Goal: Register for event/course

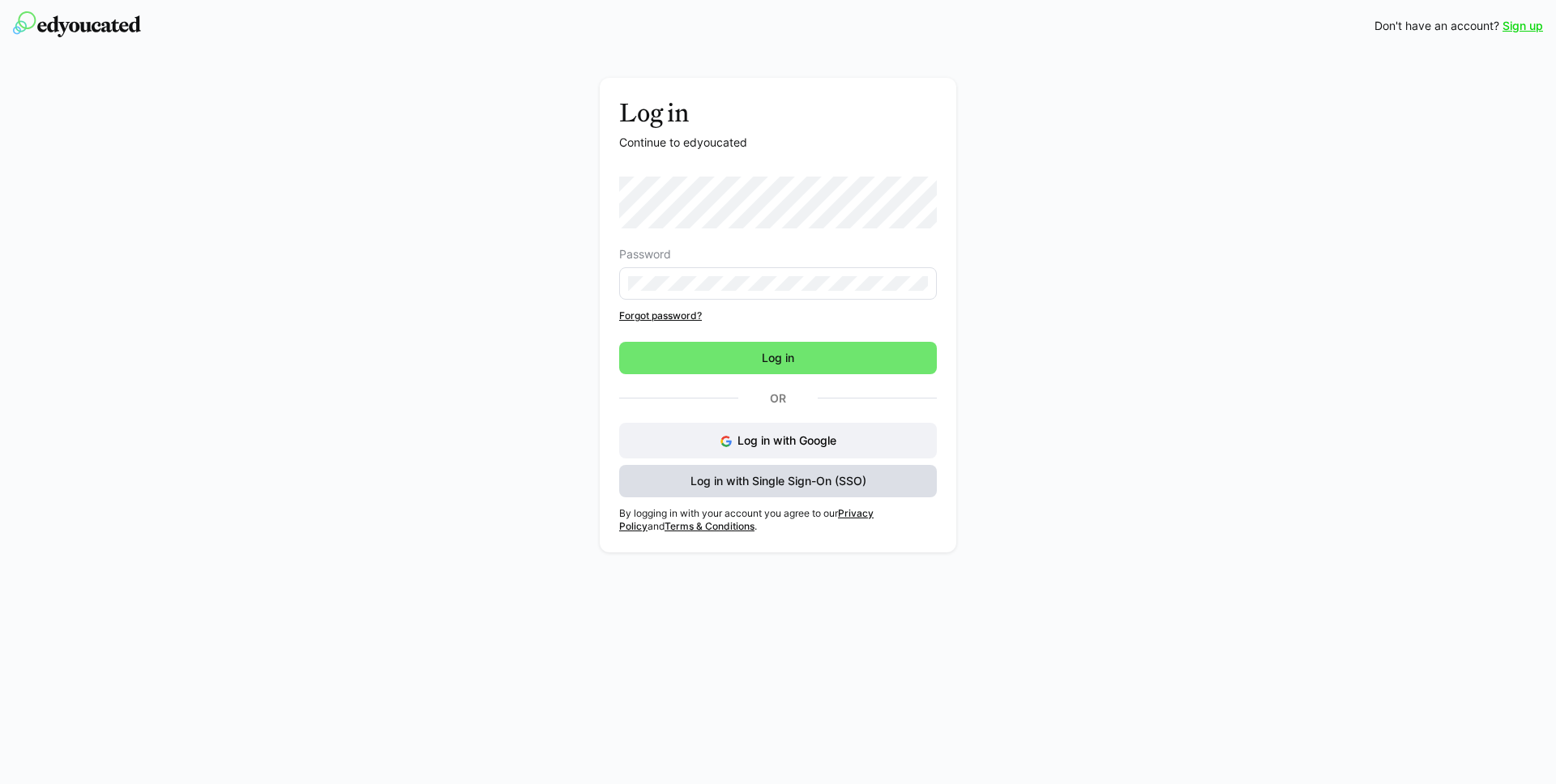
click at [812, 493] on span "Log in with Single Sign-On (SSO)" at bounding box center [778, 482] width 318 height 32
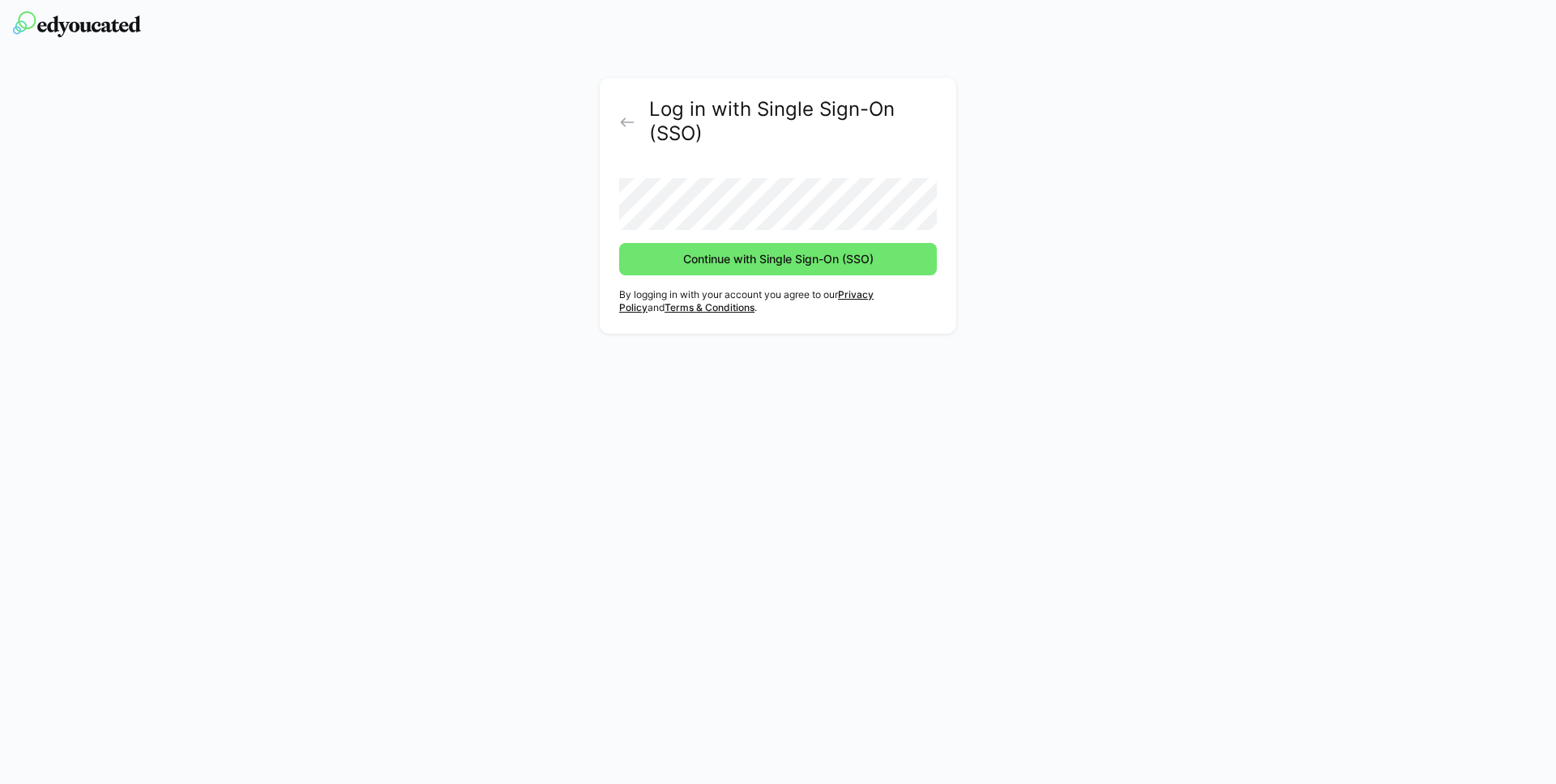
click at [620, 243] on button "Continue with Single Sign-On (SSO)" at bounding box center [778, 259] width 318 height 32
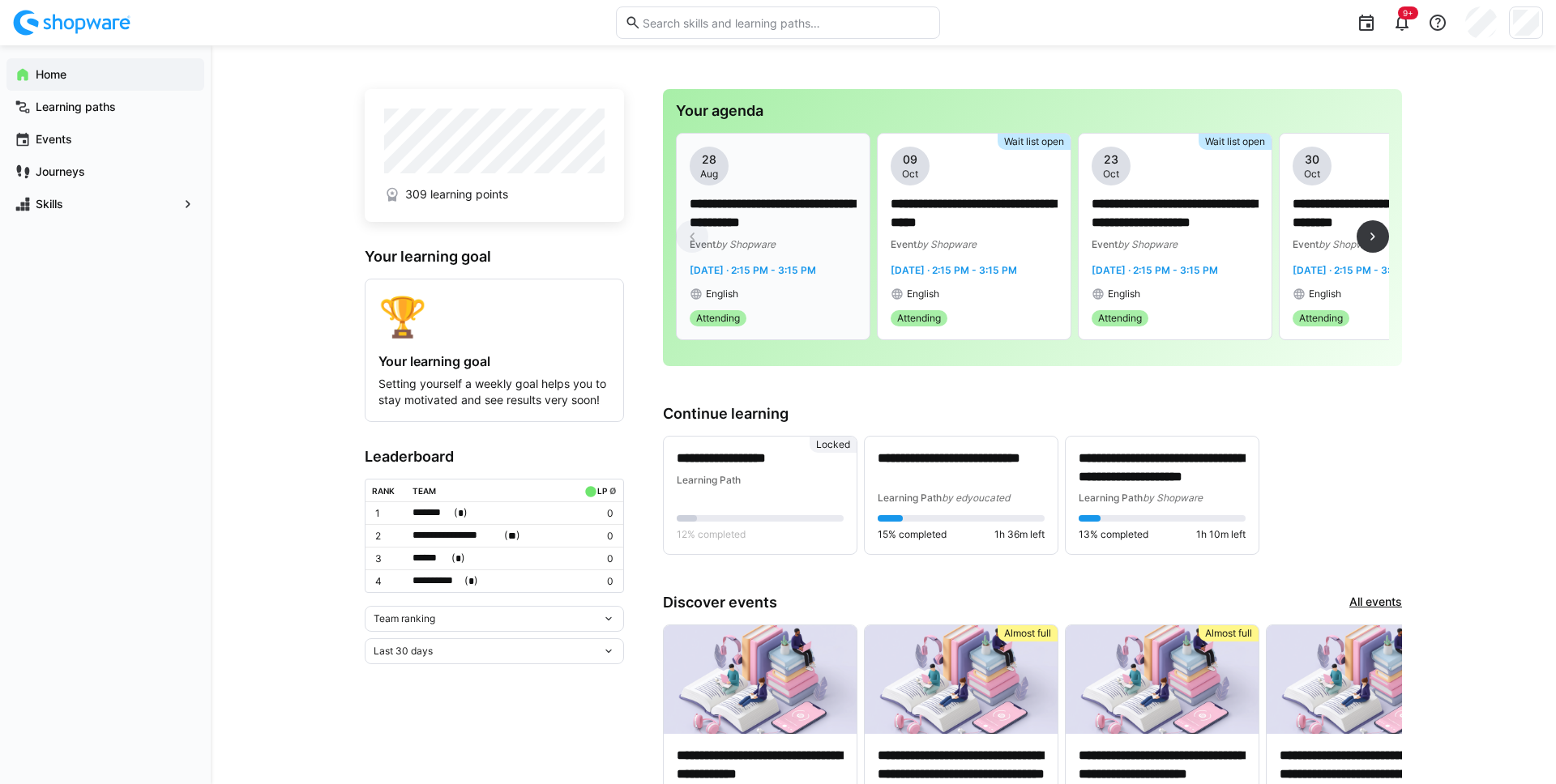
click at [800, 247] on div "Event by Shopware" at bounding box center [773, 244] width 167 height 16
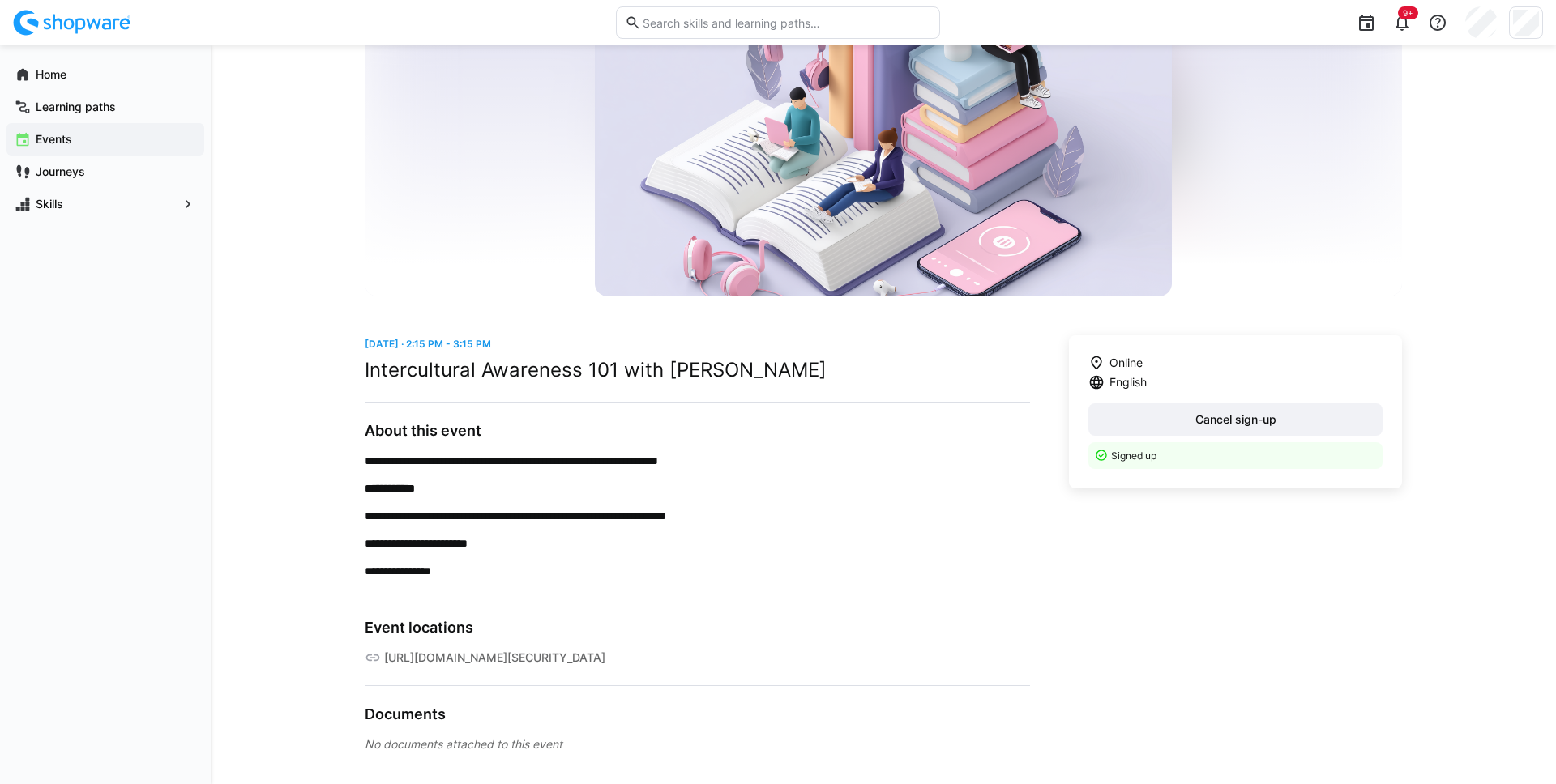
scroll to position [149, 0]
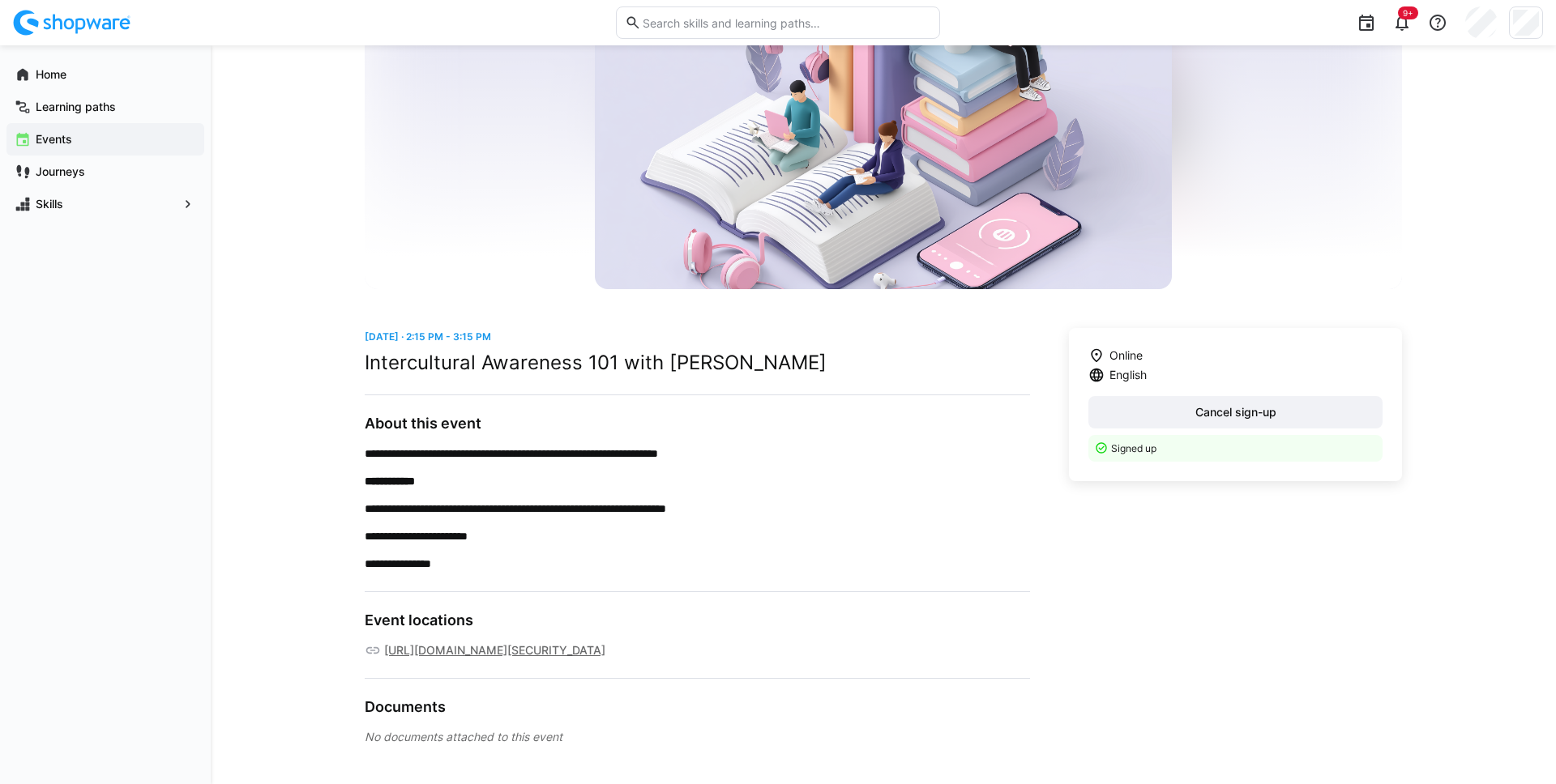
click at [548, 648] on link "[URL][DOMAIN_NAME][SECURITY_DATA]" at bounding box center [495, 651] width 222 height 16
